Goal: Communication & Community: Answer question/provide support

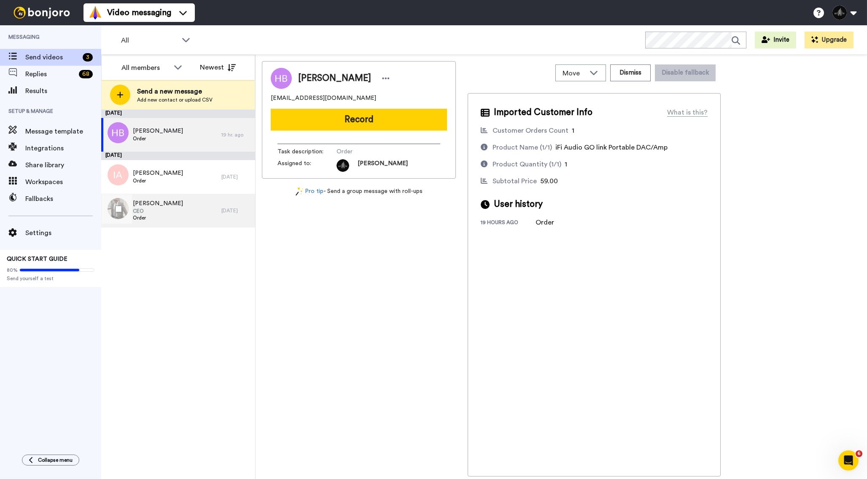
click at [189, 205] on div "Steven Spiegel CEO Order" at bounding box center [161, 211] width 120 height 34
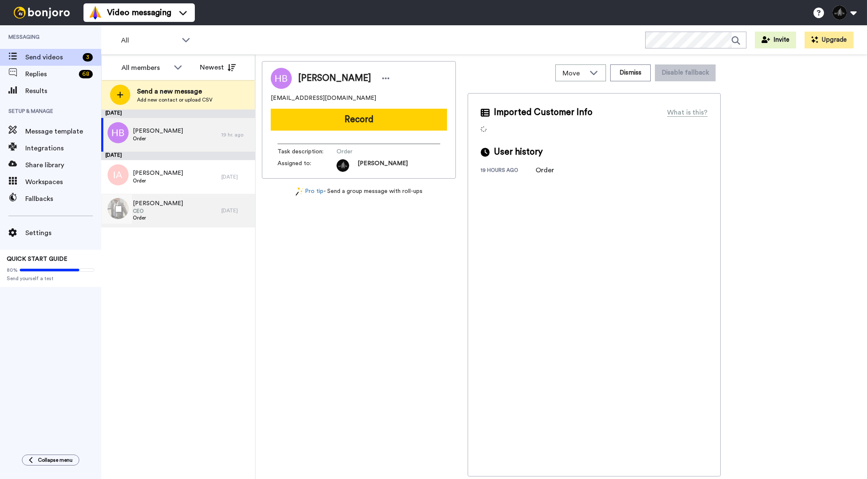
click at [171, 214] on span "CEO" at bounding box center [158, 211] width 50 height 7
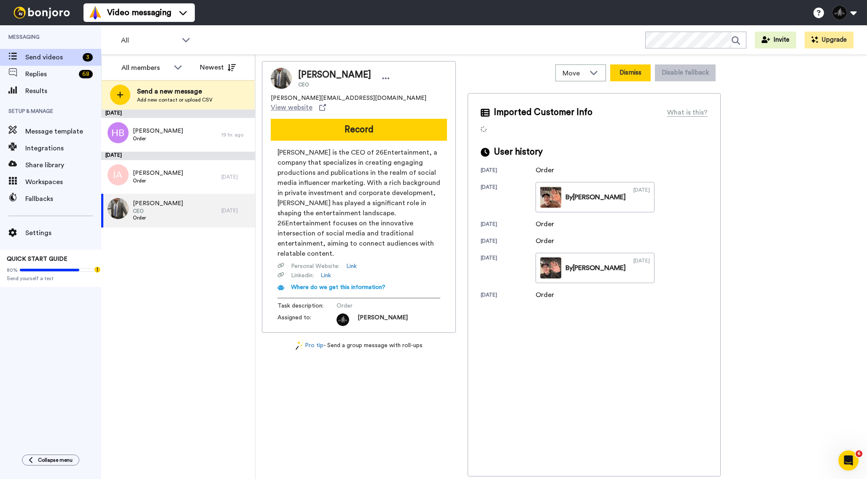
click at [635, 69] on button "Dismiss" at bounding box center [630, 72] width 40 height 17
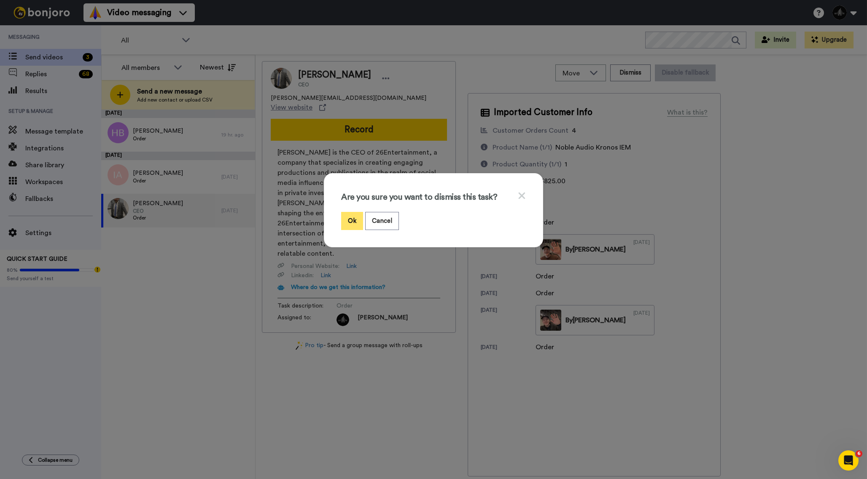
click at [353, 225] on button "Ok" at bounding box center [352, 221] width 22 height 18
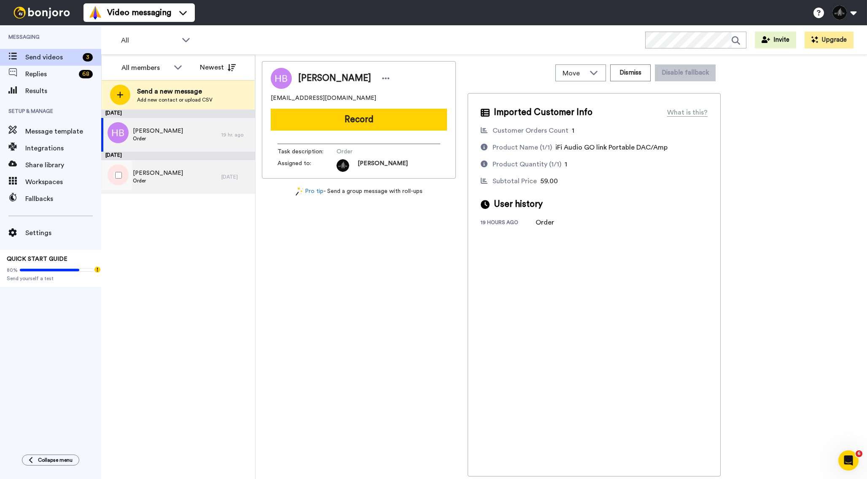
click at [185, 174] on div "Igor Aramian Order" at bounding box center [161, 177] width 120 height 34
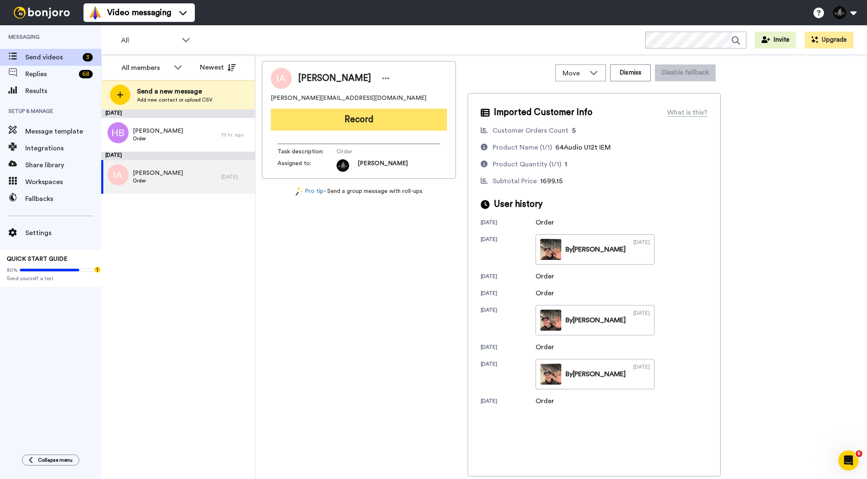
click at [376, 117] on button "Record" at bounding box center [359, 120] width 176 height 22
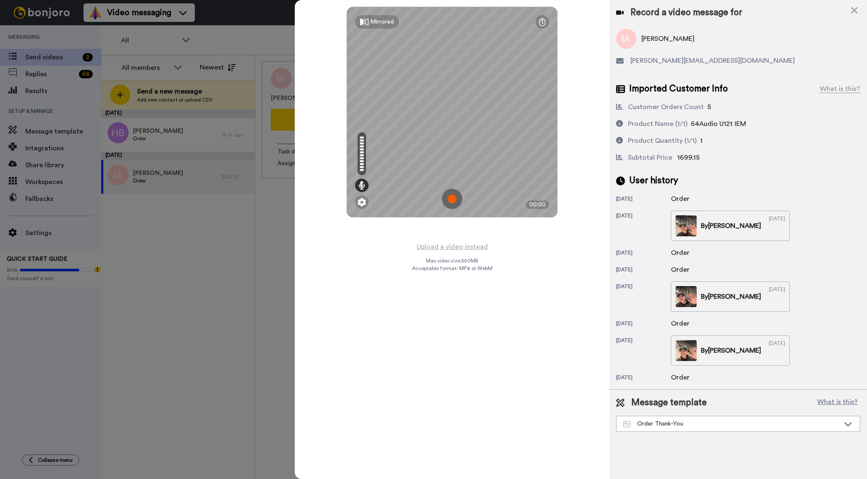
click at [456, 194] on img at bounding box center [452, 199] width 20 height 20
click at [456, 199] on img at bounding box center [452, 199] width 20 height 20
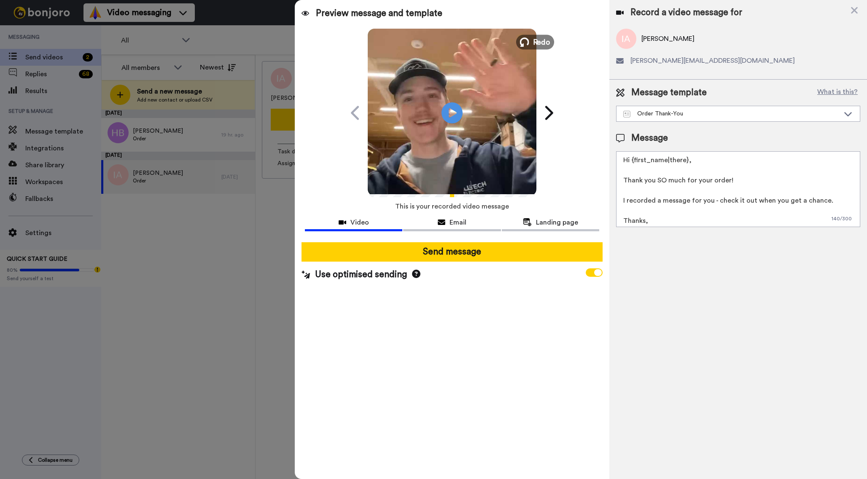
click at [549, 38] on span "Redo" at bounding box center [542, 41] width 18 height 11
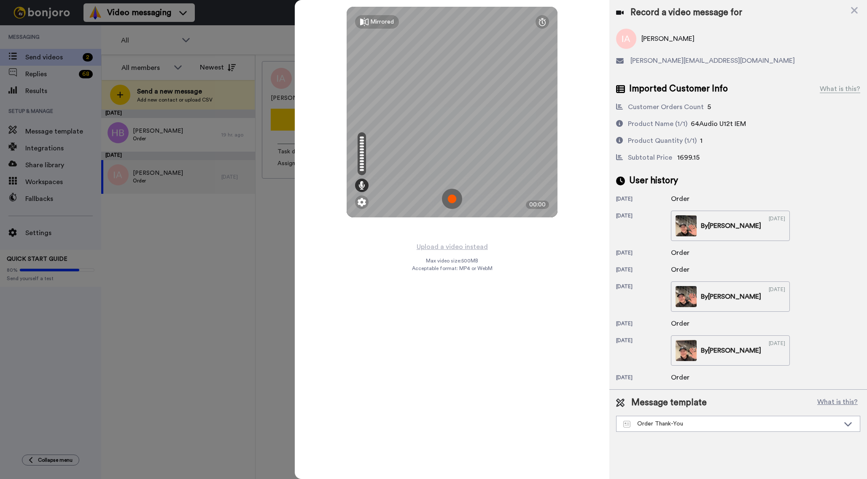
click at [455, 193] on img at bounding box center [452, 199] width 20 height 20
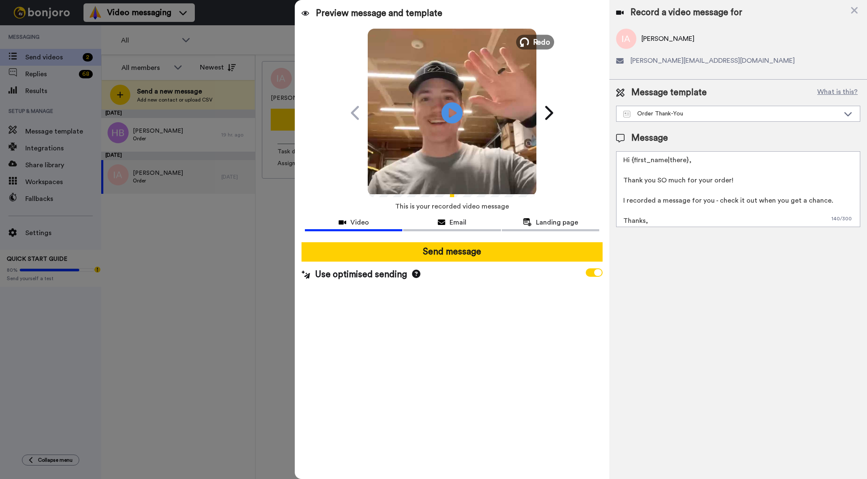
click at [523, 42] on icon at bounding box center [524, 42] width 9 height 9
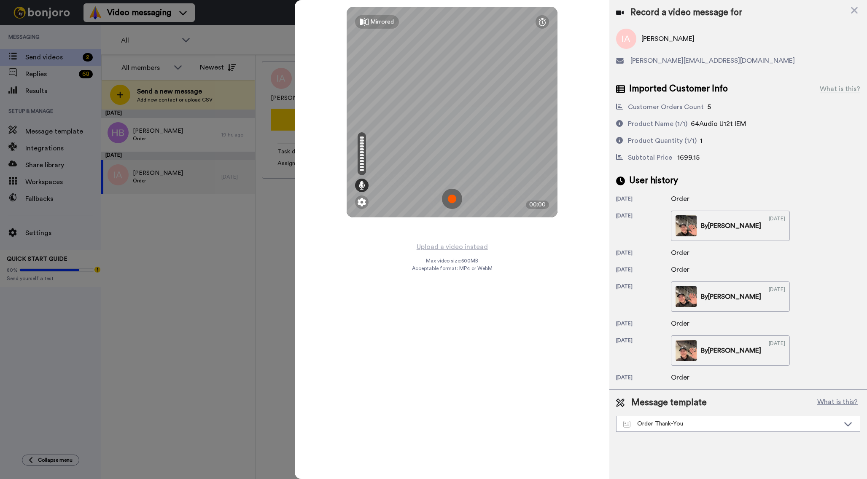
click at [454, 199] on img at bounding box center [452, 199] width 20 height 20
click at [455, 199] on img at bounding box center [452, 199] width 20 height 20
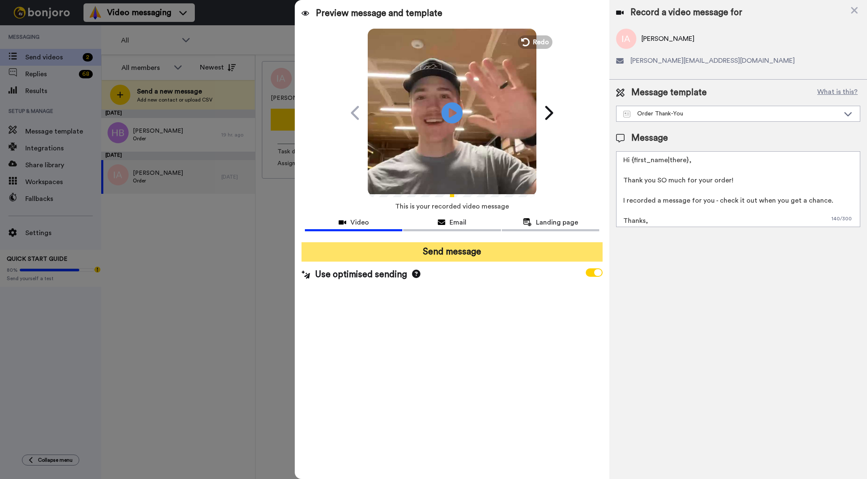
click at [477, 255] on button "Send message" at bounding box center [451, 251] width 301 height 19
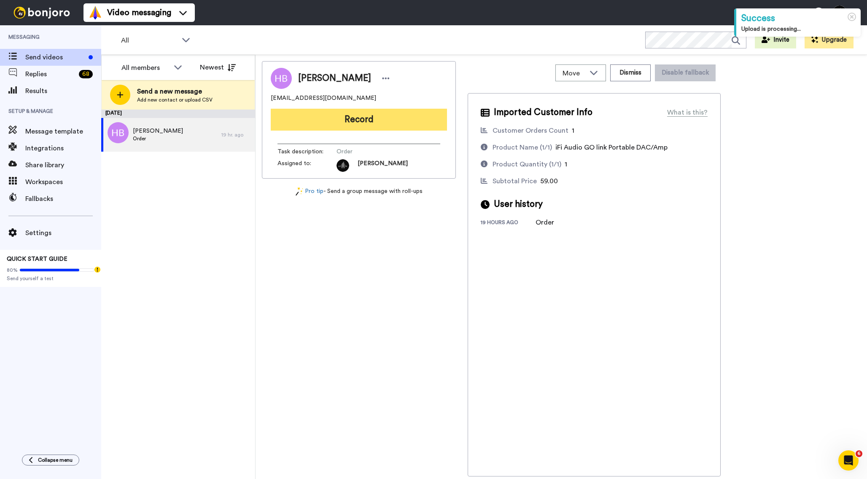
click at [321, 118] on button "Record" at bounding box center [359, 120] width 176 height 22
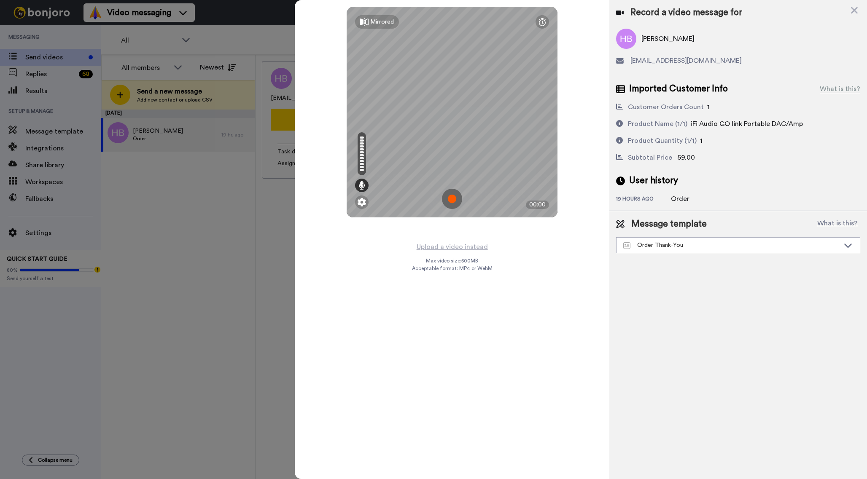
click at [459, 196] on img at bounding box center [452, 199] width 20 height 20
click at [453, 199] on img at bounding box center [452, 199] width 20 height 20
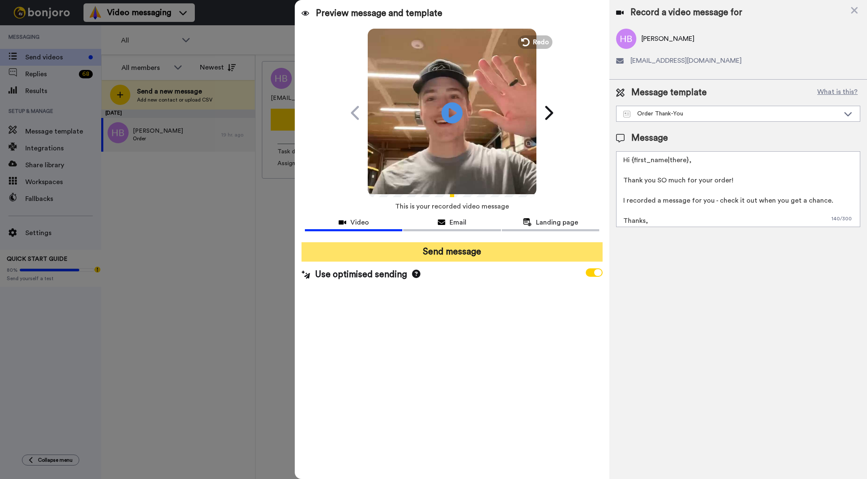
click at [486, 249] on button "Send message" at bounding box center [451, 251] width 301 height 19
